Goal: Transaction & Acquisition: Purchase product/service

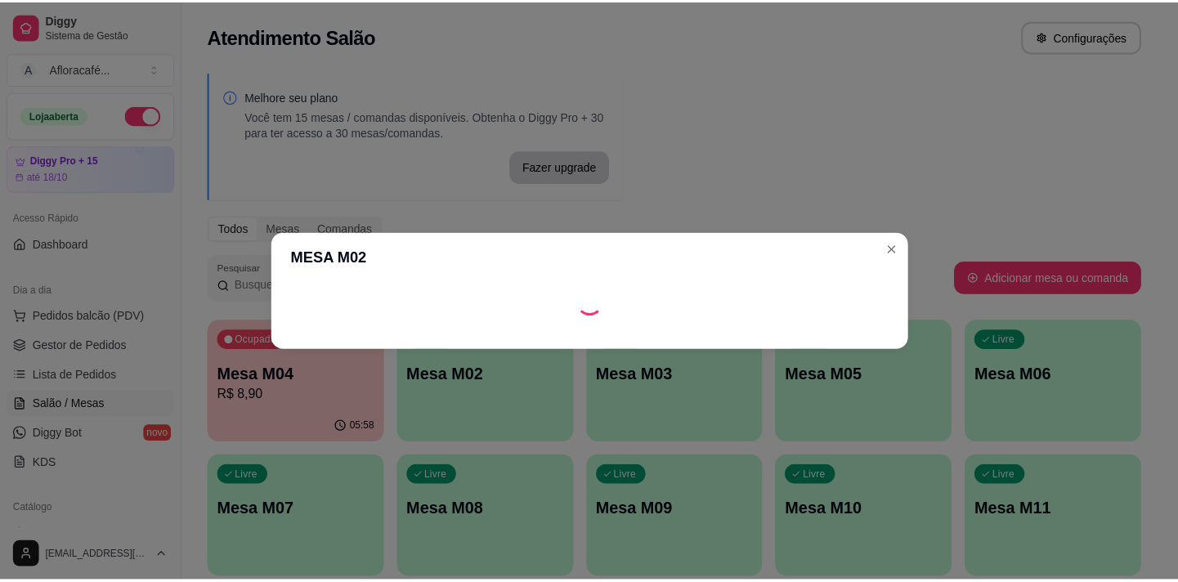
scroll to position [74, 0]
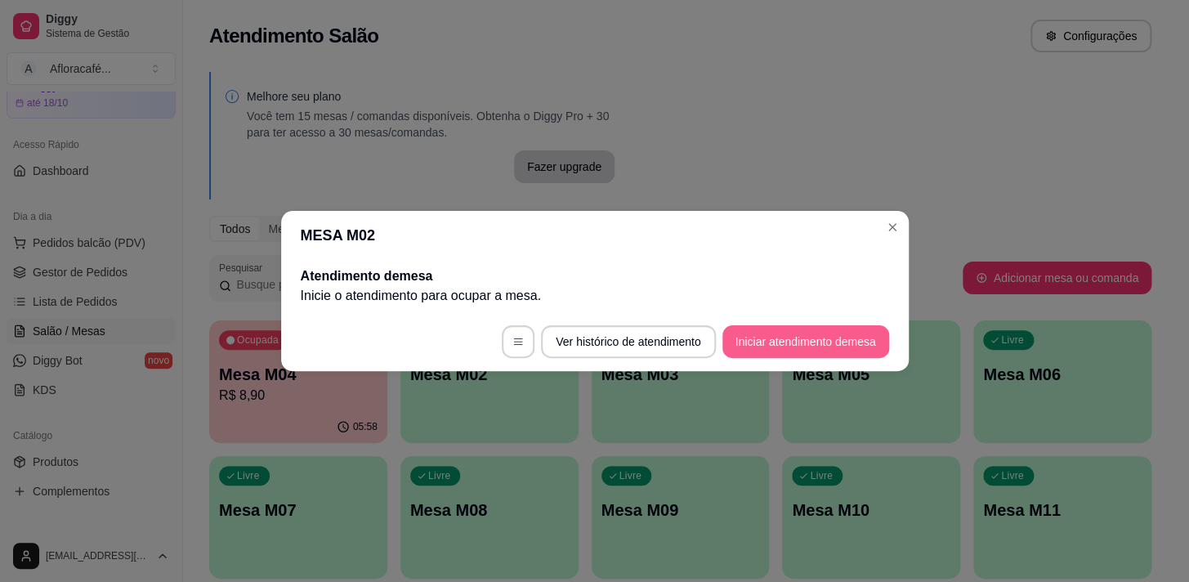
click at [759, 337] on button "Iniciar atendimento de mesa" at bounding box center [805, 341] width 167 height 33
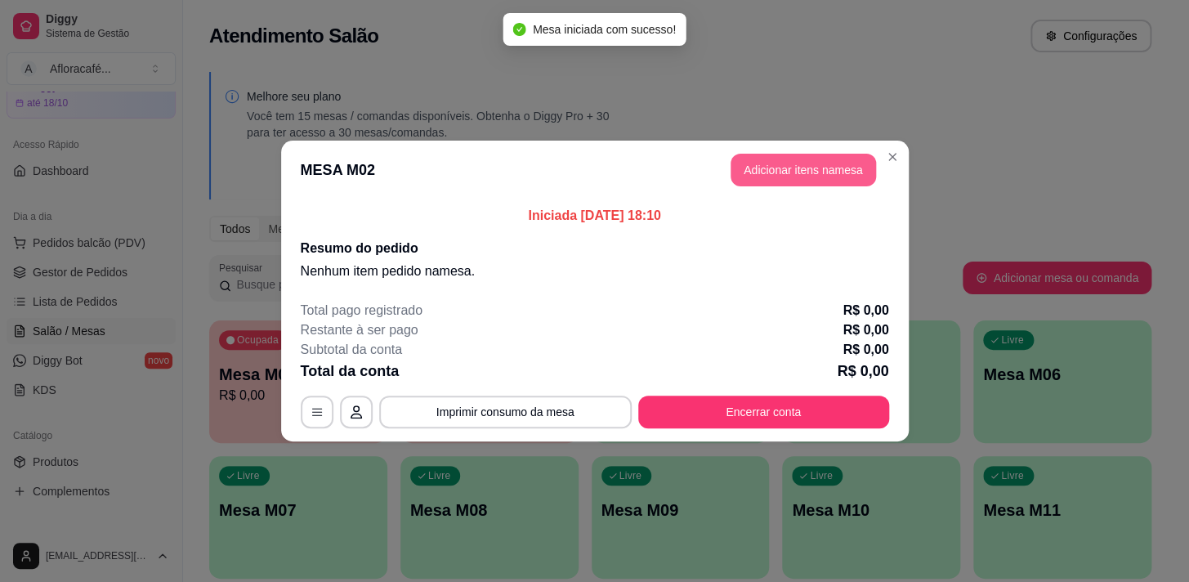
click at [801, 159] on button "Adicionar itens na mesa" at bounding box center [803, 170] width 145 height 33
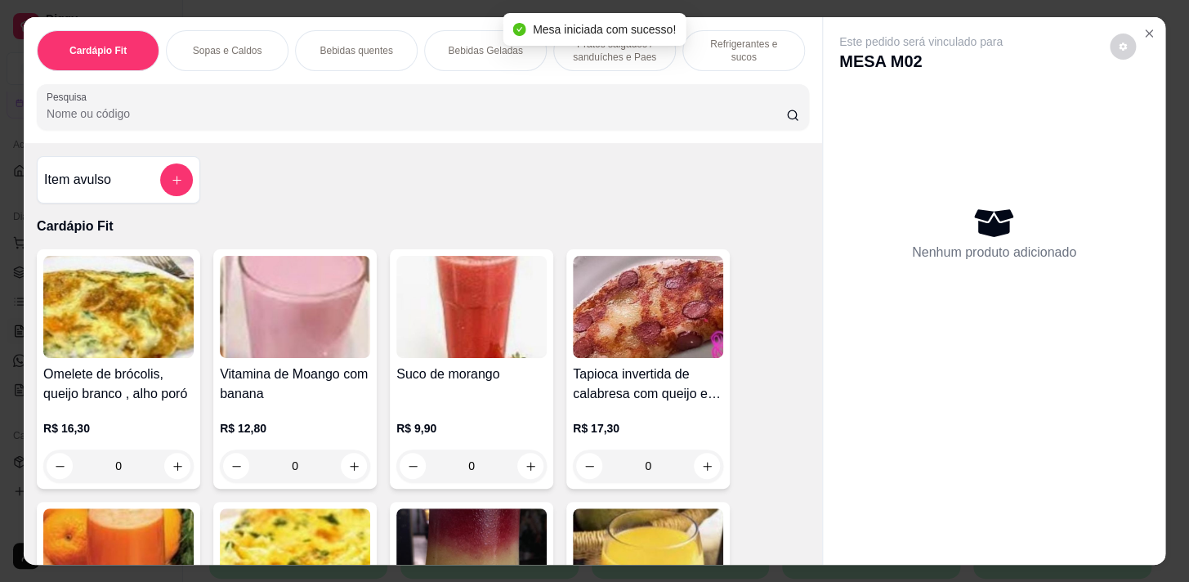
click at [203, 115] on input "Pesquisa" at bounding box center [417, 113] width 740 height 16
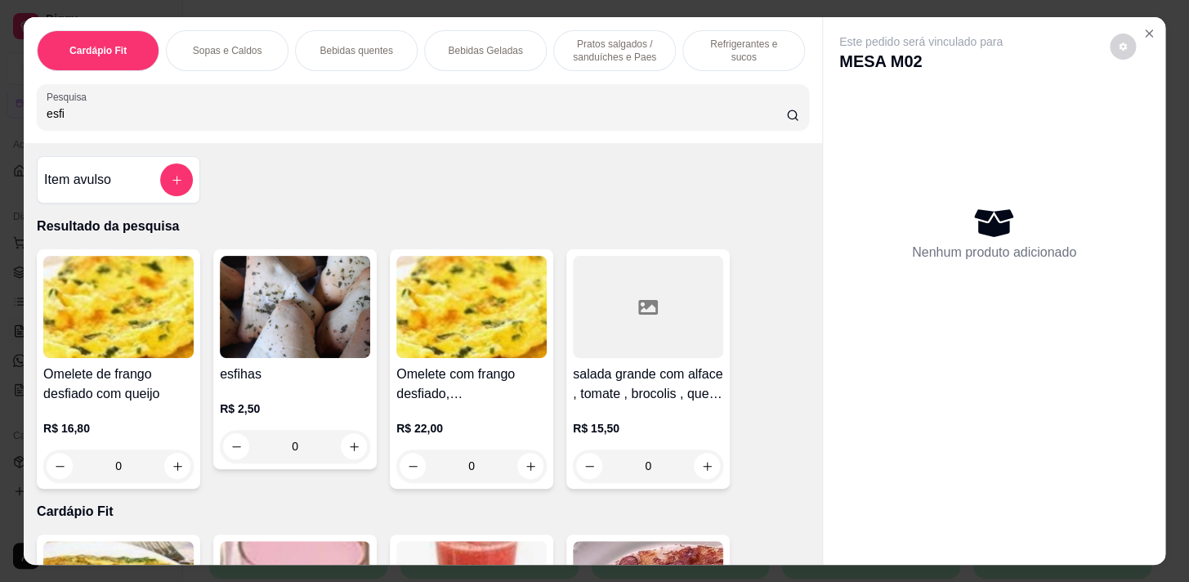
type input "esfi"
click at [348, 450] on div "0" at bounding box center [295, 446] width 150 height 33
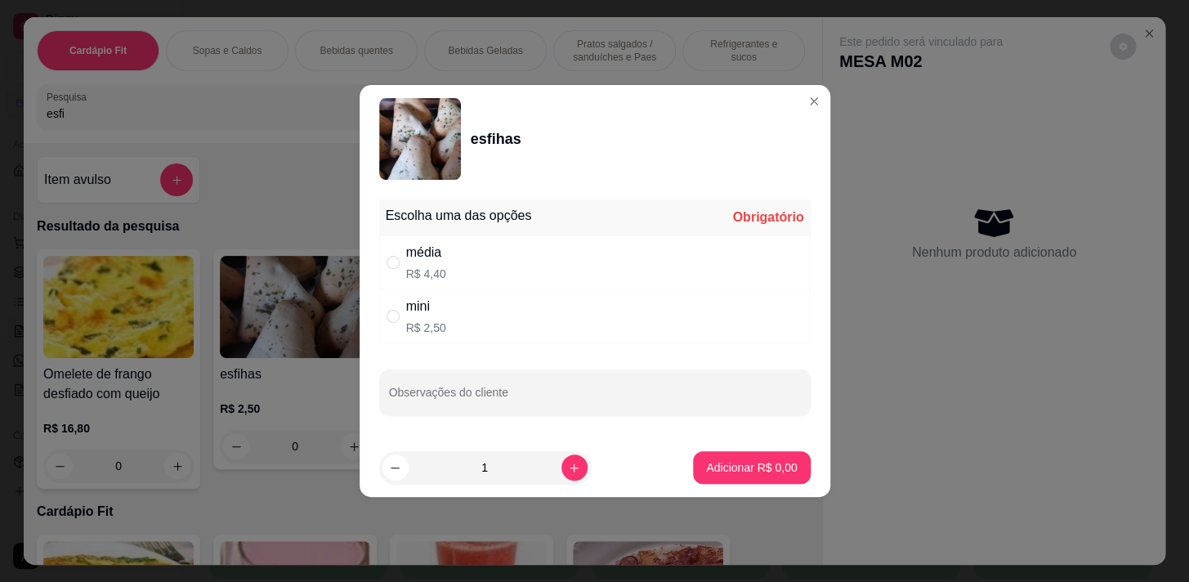
click at [462, 271] on div "média R$ 4,40" at bounding box center [595, 262] width 432 height 54
radio input "true"
click at [708, 467] on p "Adicionar R$ 4,40" at bounding box center [752, 467] width 88 height 16
type input "1"
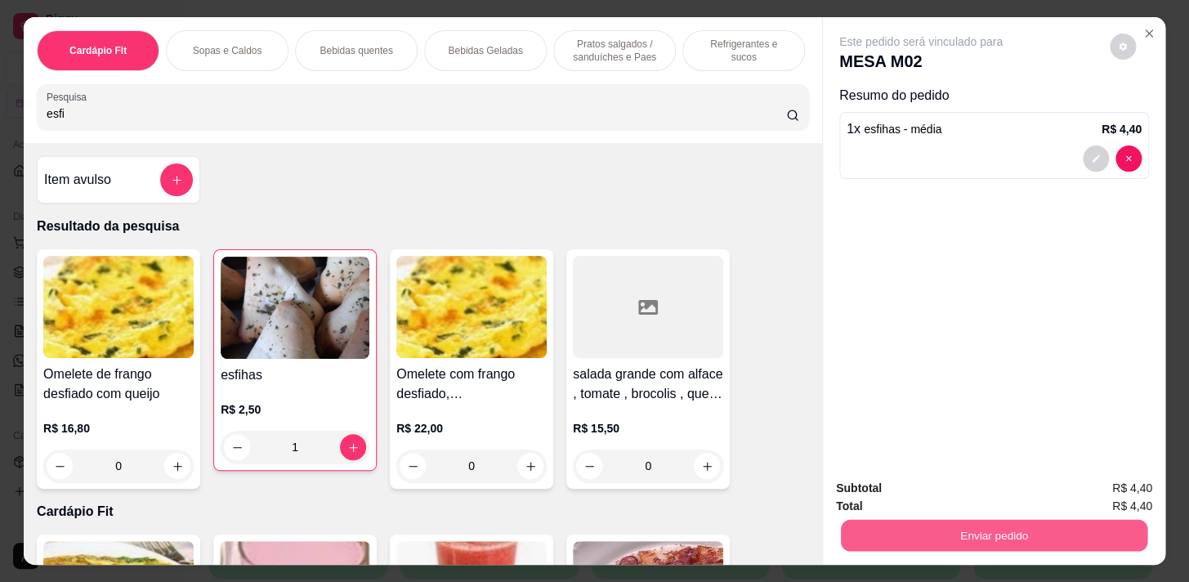
click at [950, 532] on button "Enviar pedido" at bounding box center [994, 535] width 306 height 32
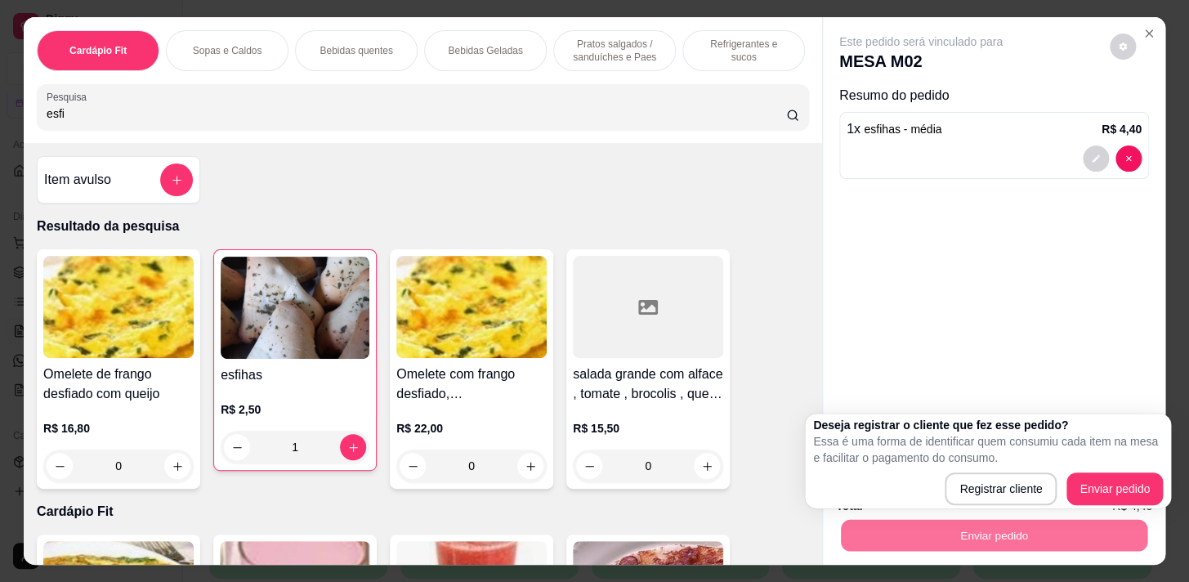
click at [433, 273] on img at bounding box center [471, 307] width 150 height 102
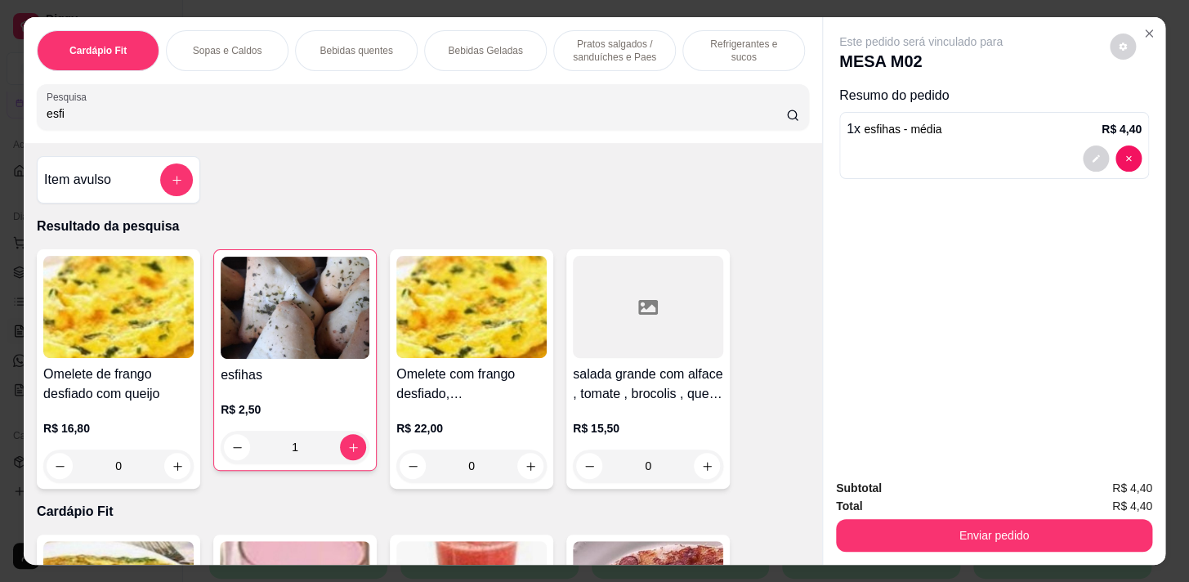
click at [373, 122] on input "esfi" at bounding box center [417, 113] width 740 height 16
type input "e"
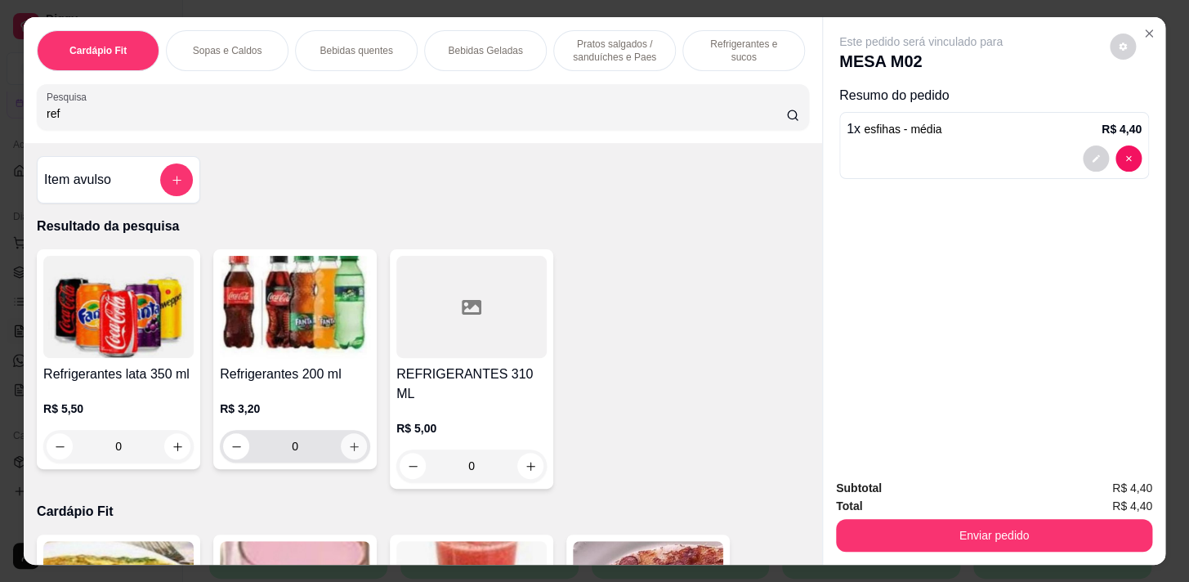
type input "ref"
click at [348, 447] on icon "increase-product-quantity" at bounding box center [354, 446] width 12 height 12
type input "1"
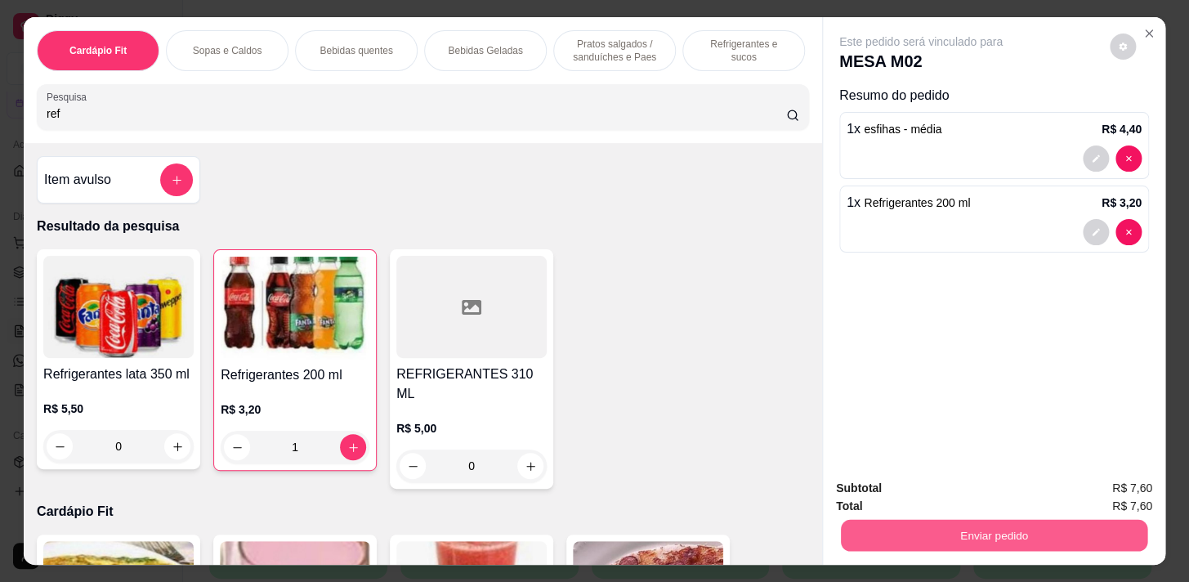
click at [875, 519] on button "Enviar pedido" at bounding box center [994, 535] width 306 height 32
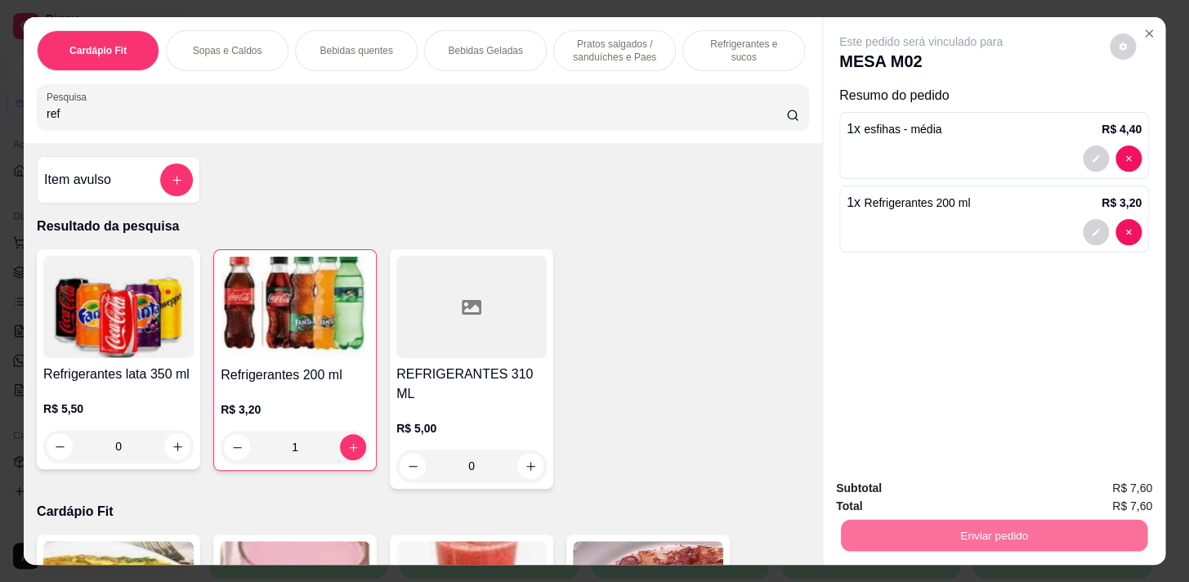
click at [1104, 479] on button "Enviar pedido" at bounding box center [1110, 489] width 92 height 31
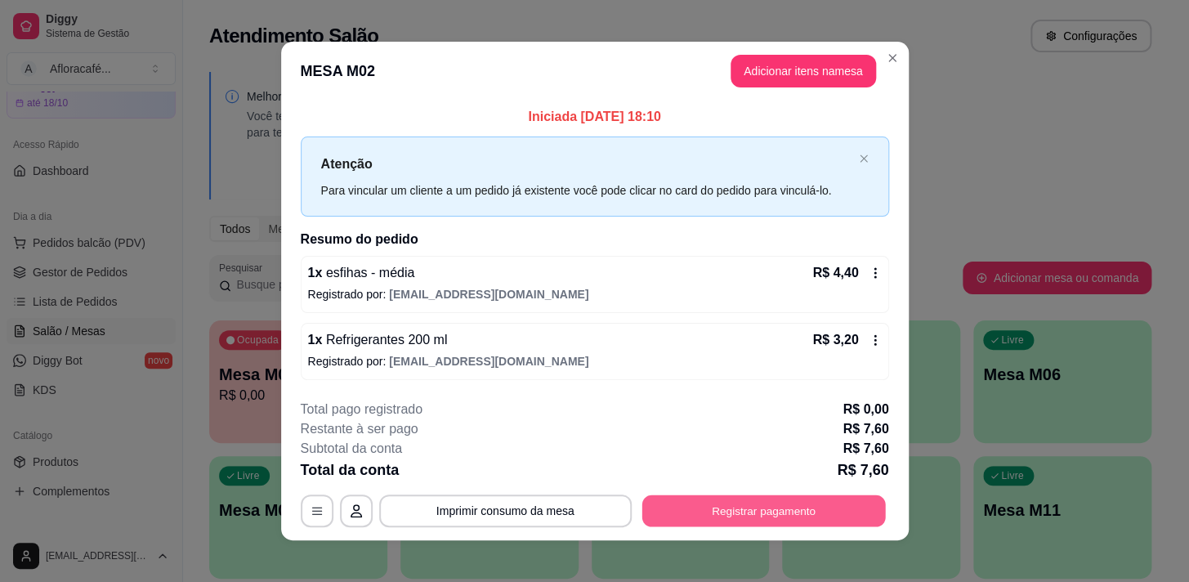
click at [865, 509] on button "Registrar pagamento" at bounding box center [764, 510] width 244 height 32
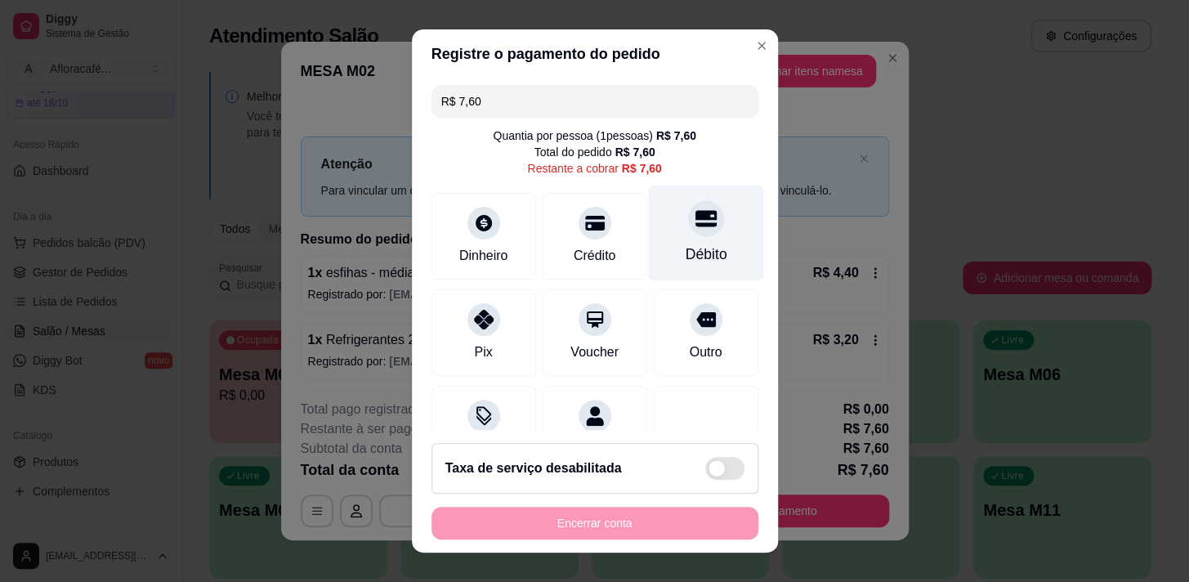
click at [699, 226] on div "Débito" at bounding box center [705, 233] width 115 height 96
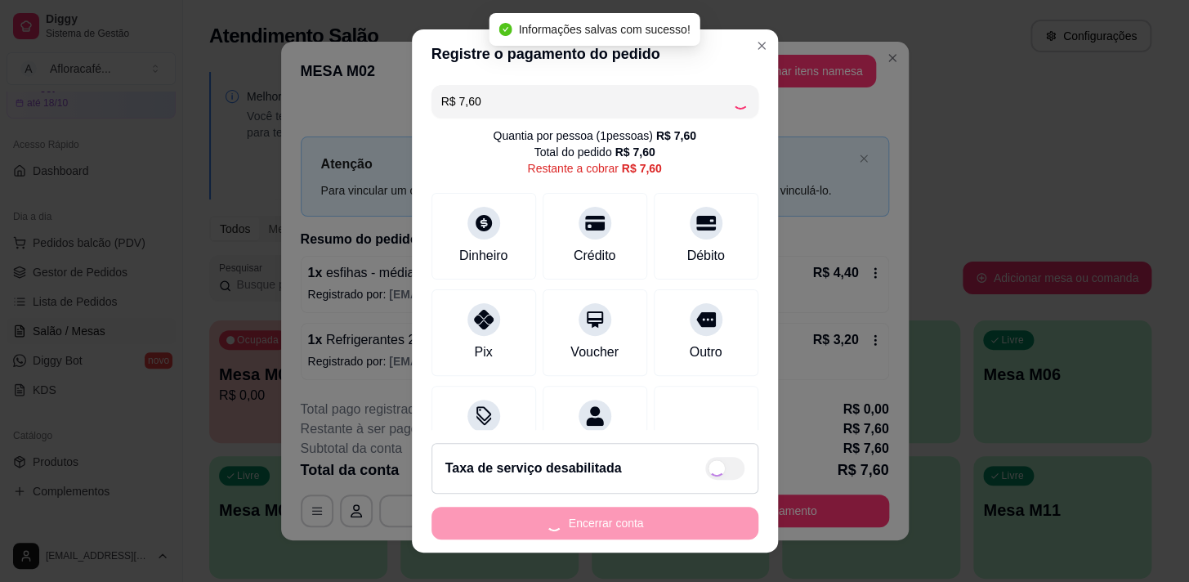
type input "R$ 0,00"
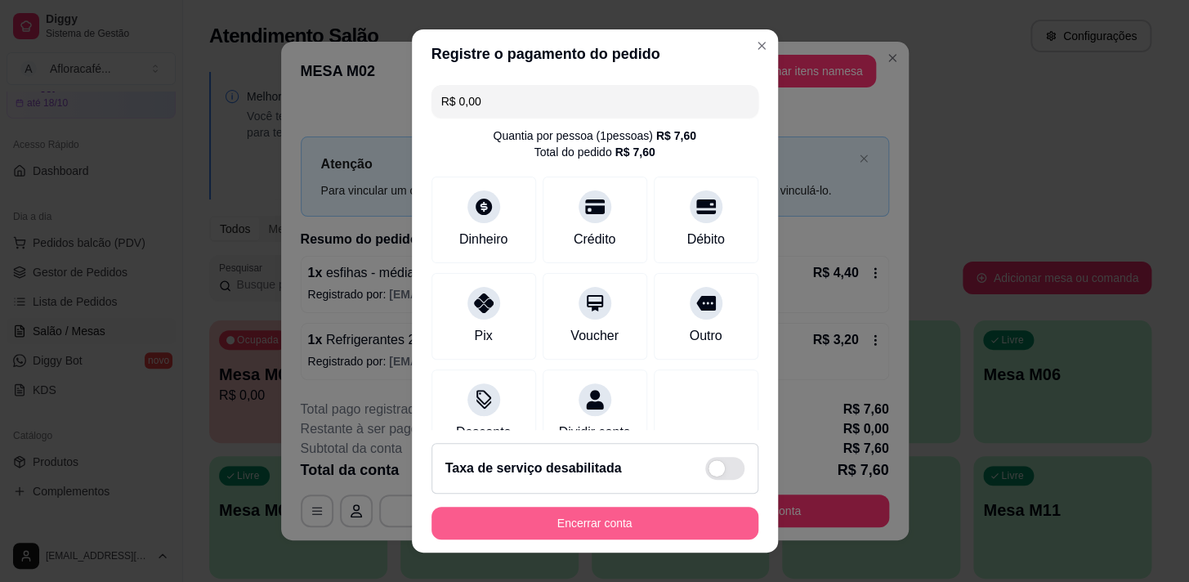
click at [662, 528] on button "Encerrar conta" at bounding box center [595, 523] width 327 height 33
